Goal: Task Accomplishment & Management: Manage account settings

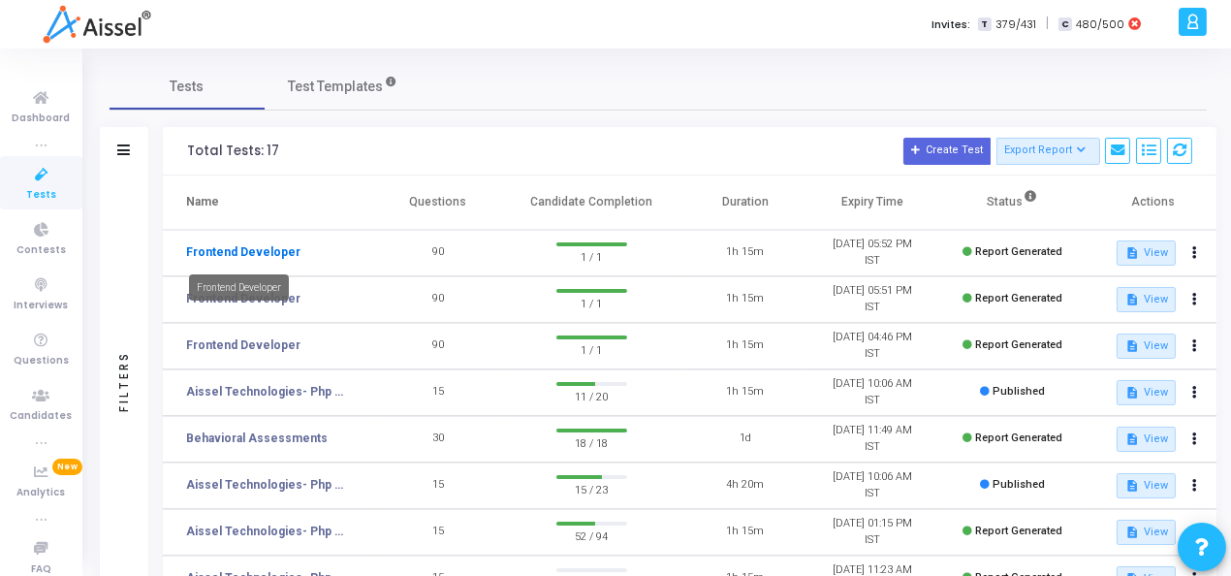
click at [235, 247] on link "Frontend Developer" at bounding box center [243, 251] width 114 height 17
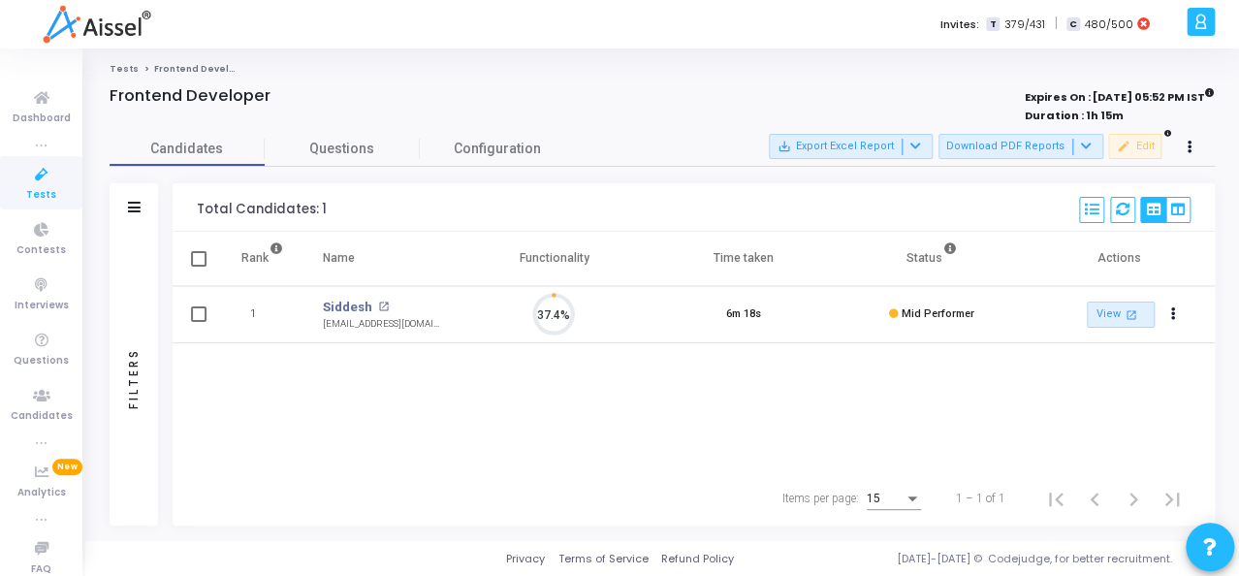
scroll to position [41, 49]
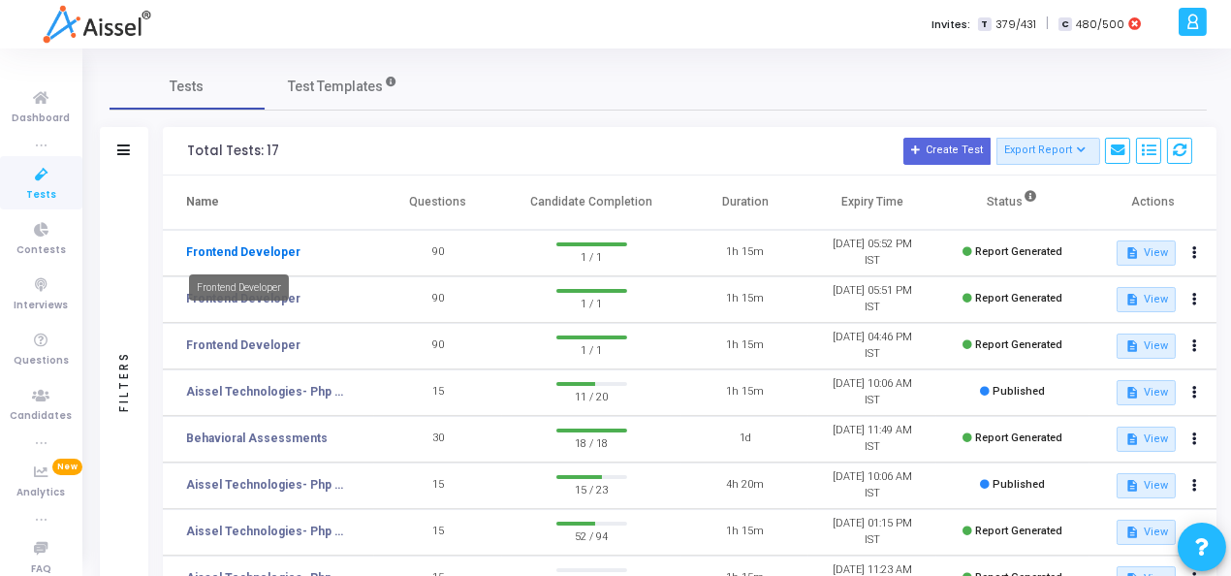
click at [215, 255] on link "Frontend Developer" at bounding box center [243, 251] width 114 height 17
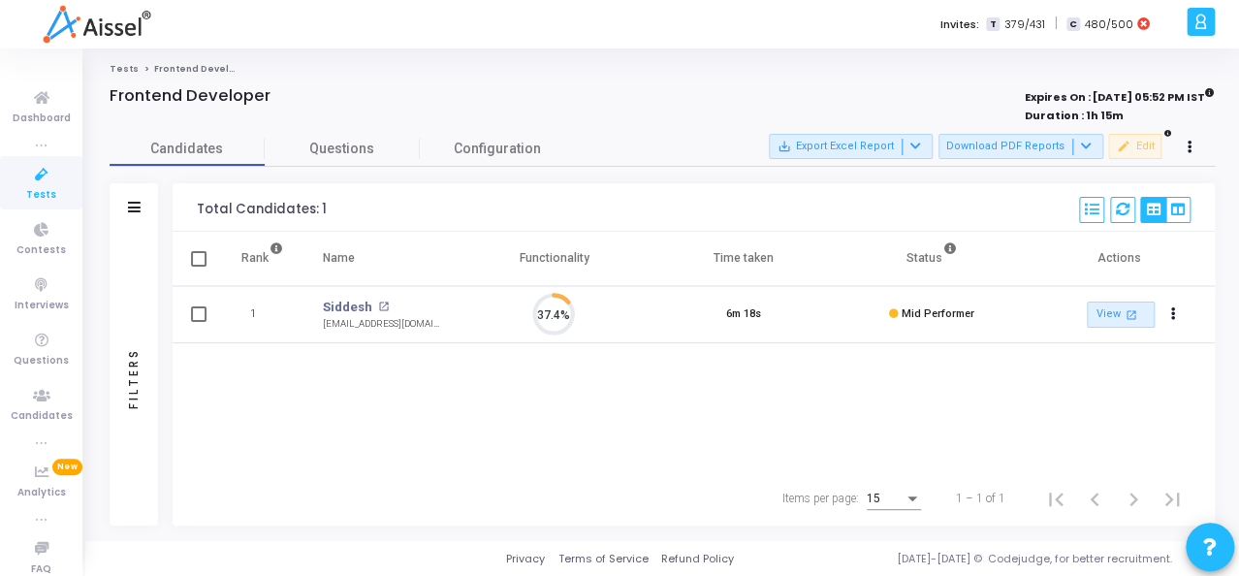
scroll to position [41, 49]
click at [1189, 147] on icon at bounding box center [1190, 148] width 5 height 10
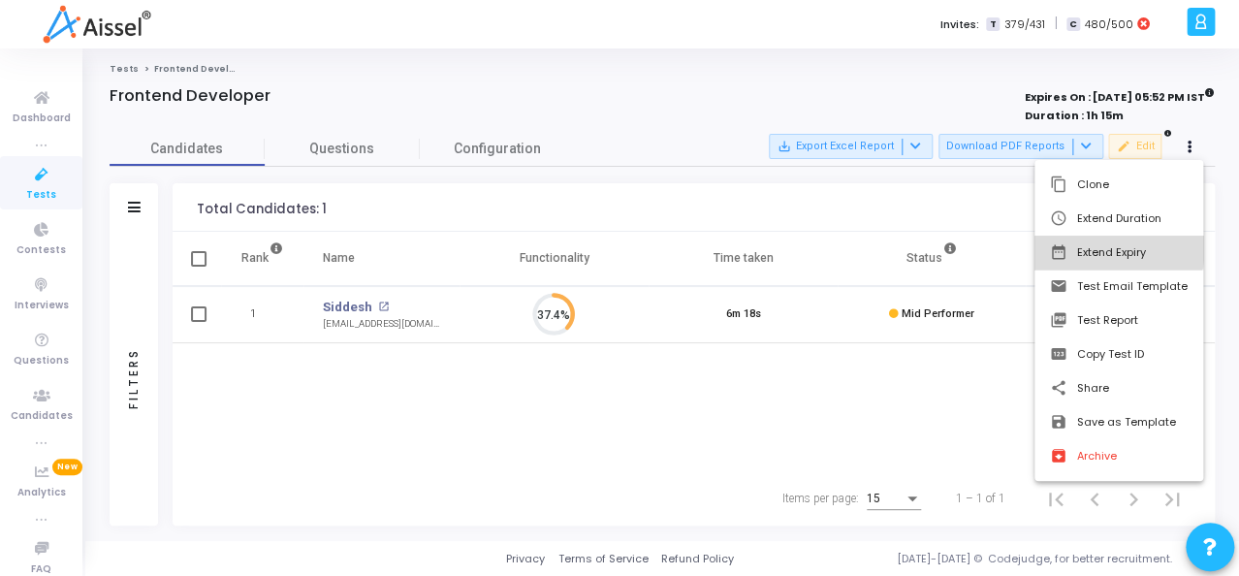
click at [1102, 246] on button "date_range Extend Expiry" at bounding box center [1119, 253] width 169 height 34
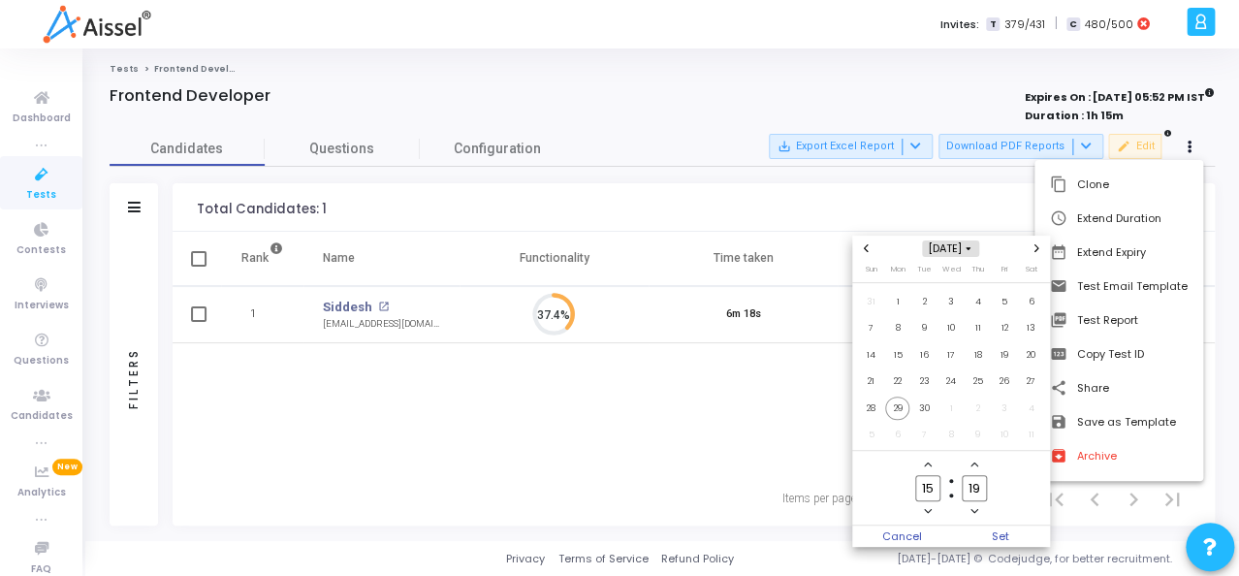
click at [962, 247] on span "[DATE]" at bounding box center [950, 248] width 57 height 16
click at [881, 365] on span "2025" at bounding box center [900, 364] width 47 height 20
click at [867, 257] on button "Previous year" at bounding box center [866, 248] width 16 height 16
click at [1040, 244] on span "Next year" at bounding box center [1037, 248] width 16 height 16
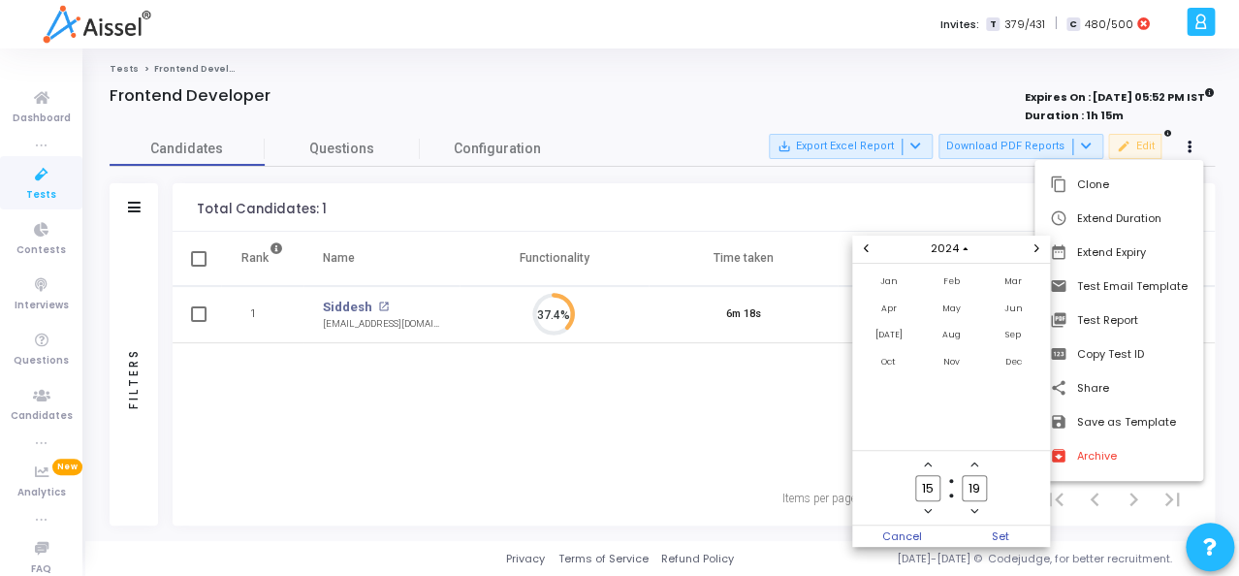
click at [1040, 244] on span "Next year" at bounding box center [1037, 248] width 16 height 16
click at [878, 367] on span "Oct" at bounding box center [889, 362] width 56 height 24
click at [977, 406] on span "30" at bounding box center [978, 409] width 24 height 24
click at [994, 527] on span "Set" at bounding box center [1000, 536] width 99 height 21
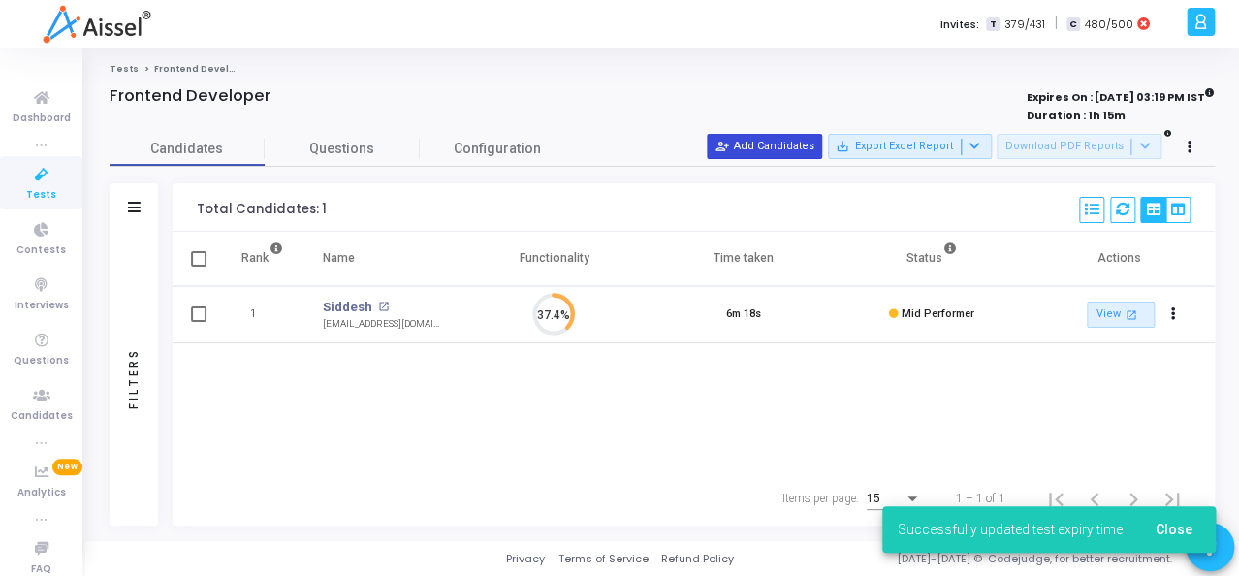
click at [776, 151] on button "person_add_alt Add Candidates" at bounding box center [764, 146] width 115 height 25
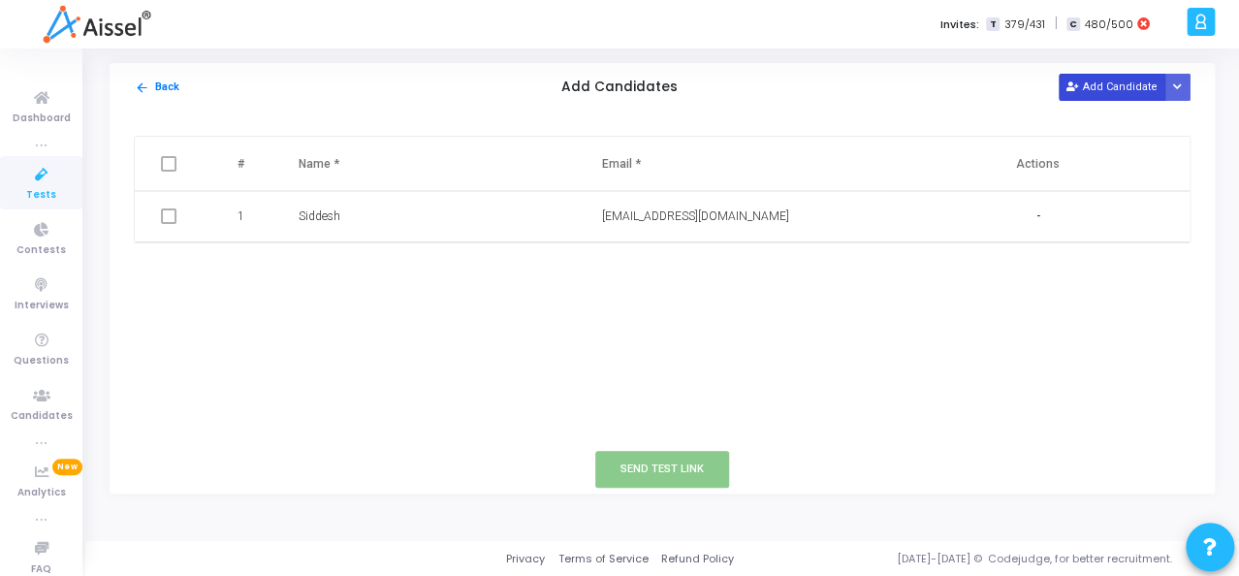
click at [1092, 86] on button "Add Candidate" at bounding box center [1112, 87] width 107 height 26
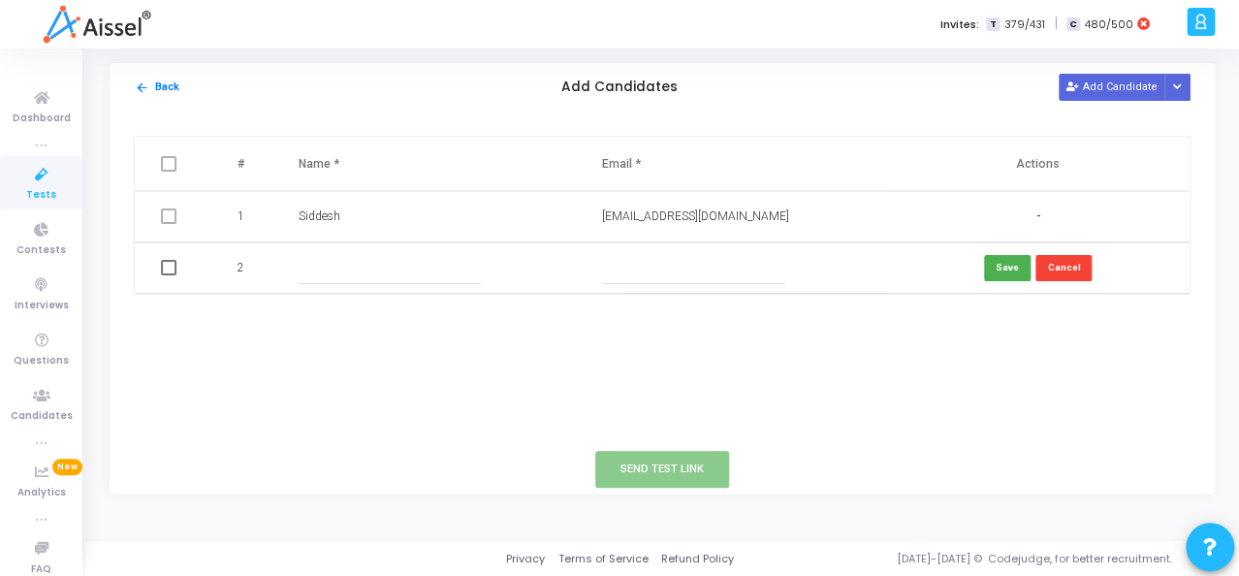
click at [331, 278] on input "text" at bounding box center [390, 268] width 182 height 32
type input "Shifa S"
click at [641, 286] on td at bounding box center [734, 267] width 303 height 51
click at [641, 269] on input "text" at bounding box center [693, 268] width 182 height 32
paste input "[EMAIL_ADDRESS][DOMAIN_NAME]"
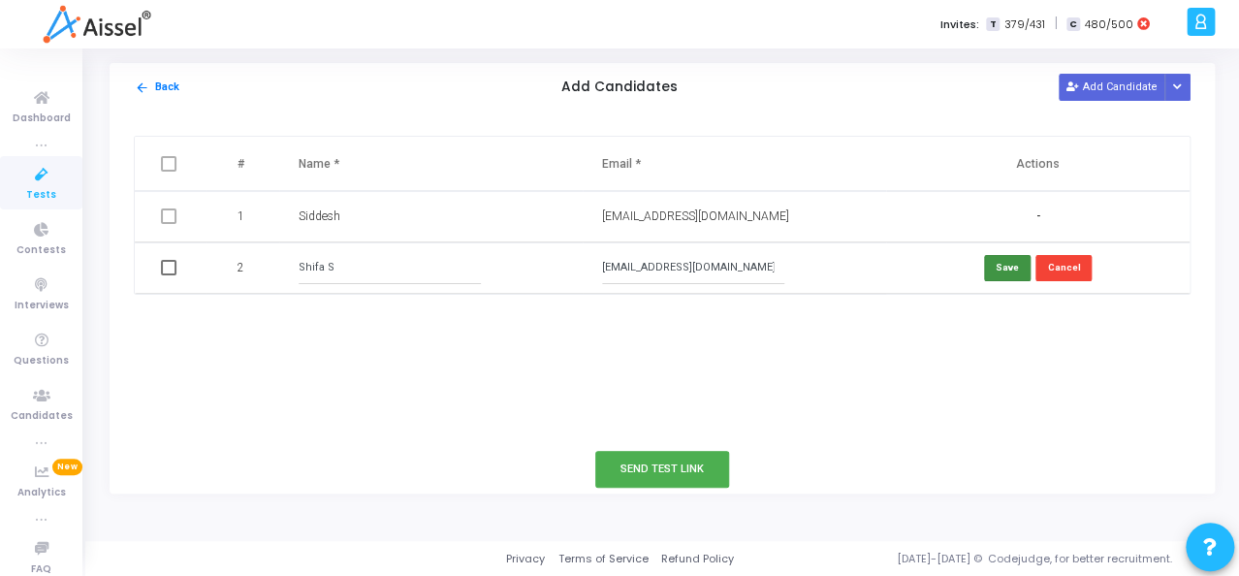
type input "[EMAIL_ADDRESS][DOMAIN_NAME]"
click at [1015, 275] on button "Save" at bounding box center [1007, 268] width 47 height 26
click at [164, 271] on span at bounding box center [169, 268] width 16 height 16
click at [168, 275] on input "checkbox" at bounding box center [168, 275] width 1 height 1
checkbox input "true"
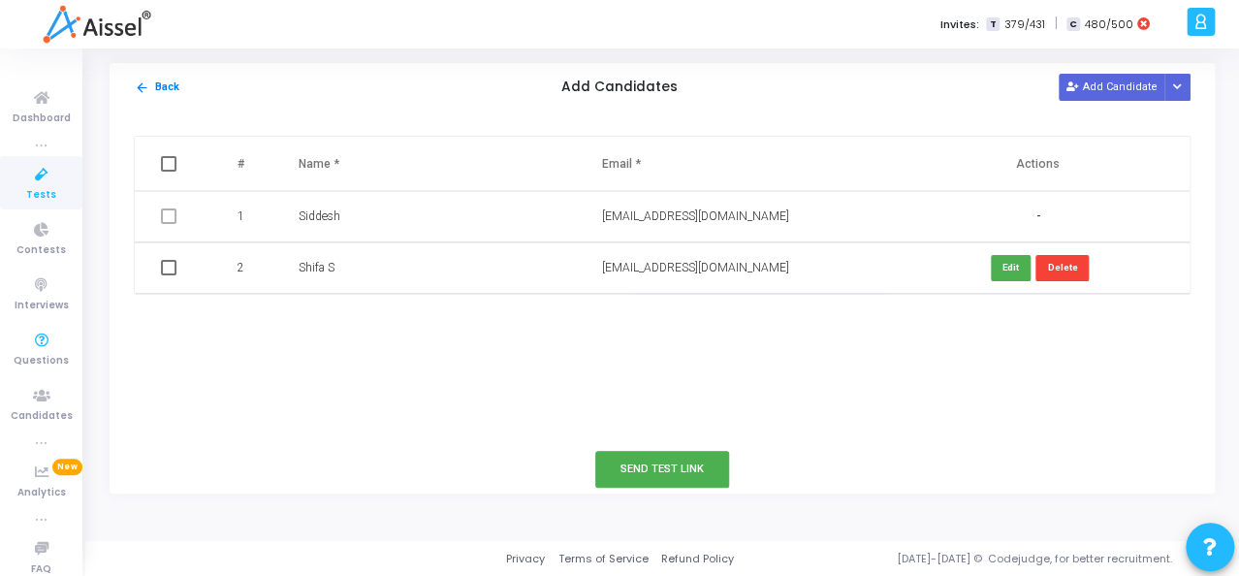
checkbox input "true"
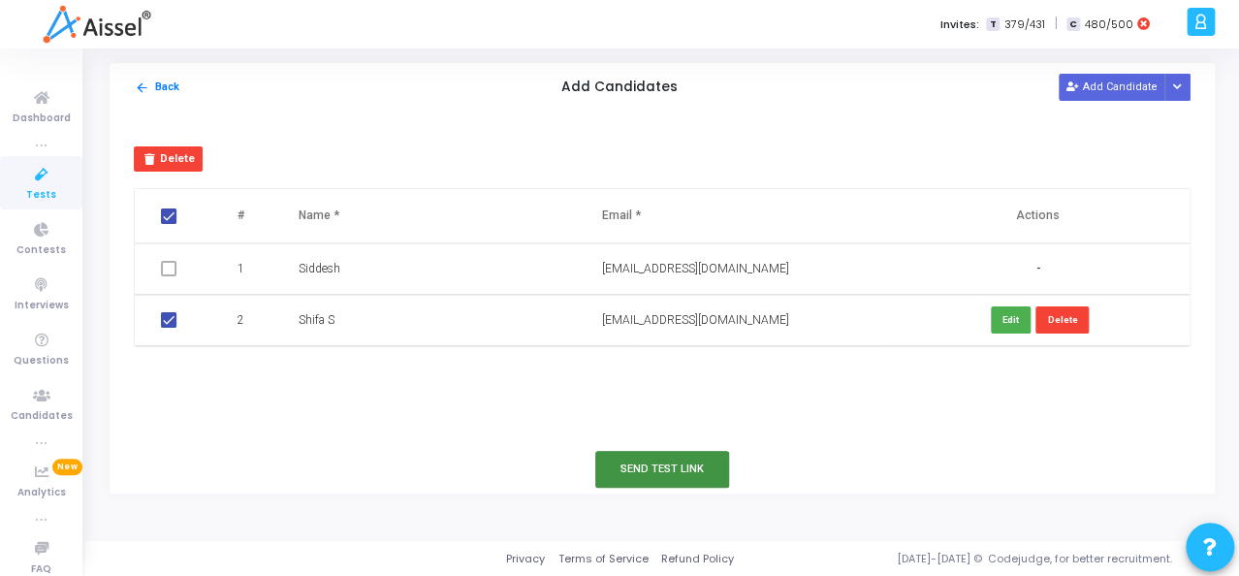
click at [705, 464] on button "Send Test Link" at bounding box center [662, 469] width 134 height 36
